Goal: Information Seeking & Learning: Learn about a topic

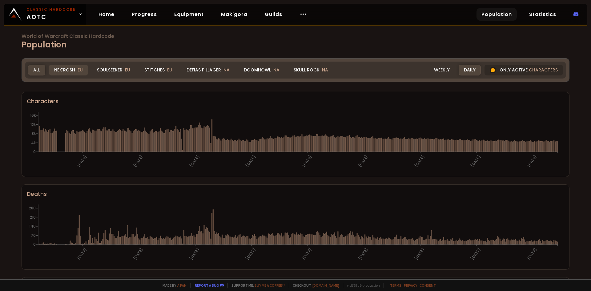
click at [70, 72] on div "Nek'Rosh EU" at bounding box center [68, 70] width 39 height 11
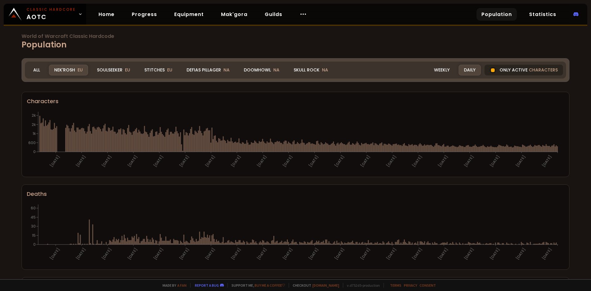
click at [501, 69] on div "Only active characters" at bounding box center [523, 70] width 78 height 11
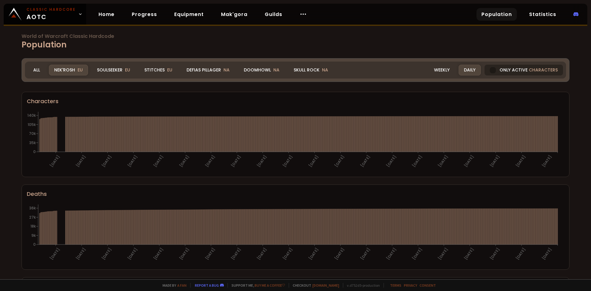
click at [496, 70] on div "Only active characters" at bounding box center [523, 70] width 78 height 11
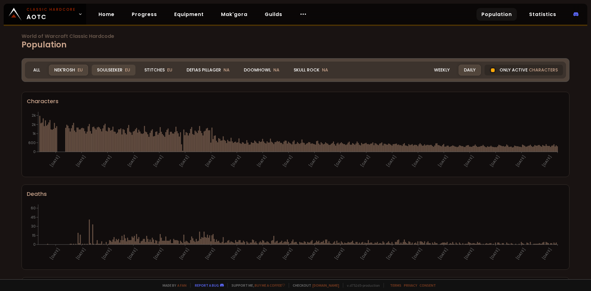
click at [104, 69] on div "Soulseeker EU" at bounding box center [114, 70] width 44 height 11
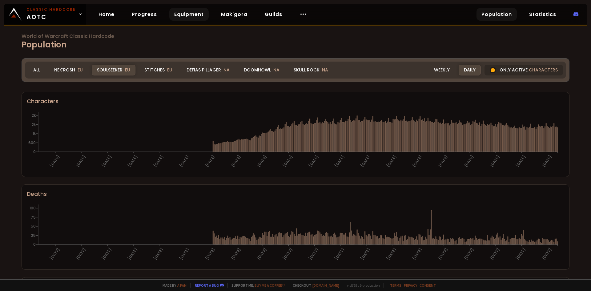
click at [180, 12] on link "Equipment" at bounding box center [188, 14] width 39 height 13
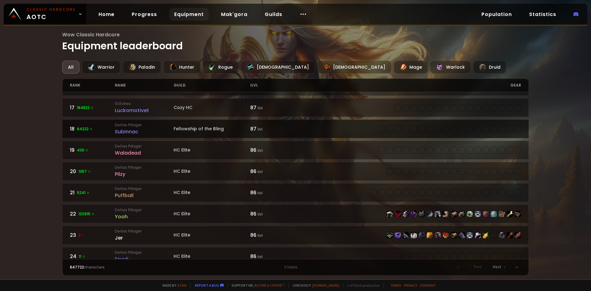
scroll to position [400, 0]
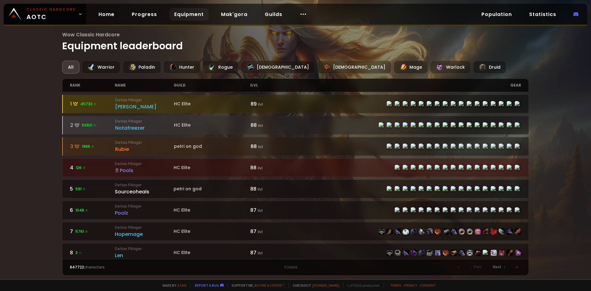
scroll to position [523, 0]
